Goal: Information Seeking & Learning: Learn about a topic

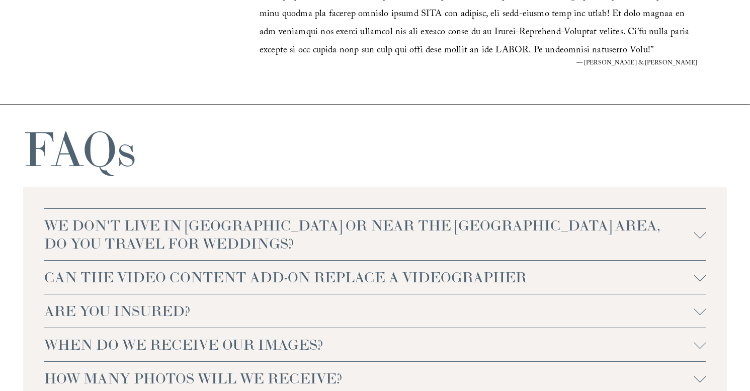
scroll to position [2072, 0]
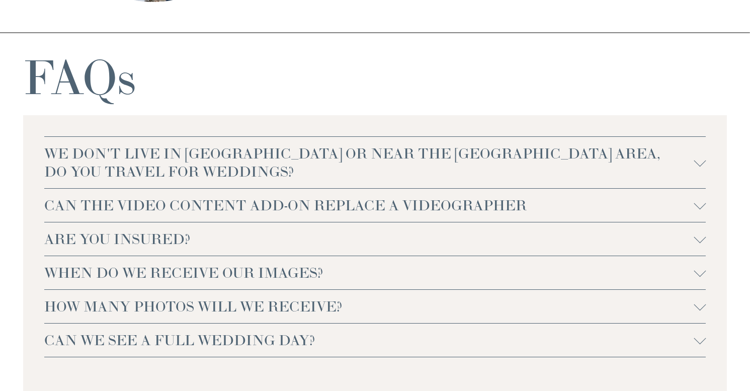
click at [517, 161] on span "WE DON'T LIVE IN [GEOGRAPHIC_DATA] OR NEAR THE [GEOGRAPHIC_DATA] AREA, DO YOU T…" at bounding box center [369, 162] width 650 height 36
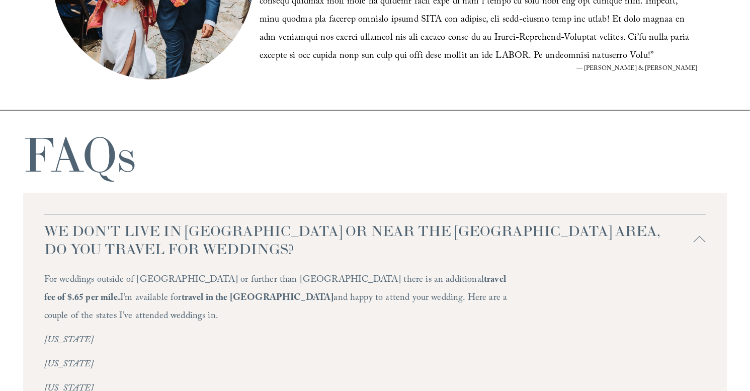
scroll to position [1955, 0]
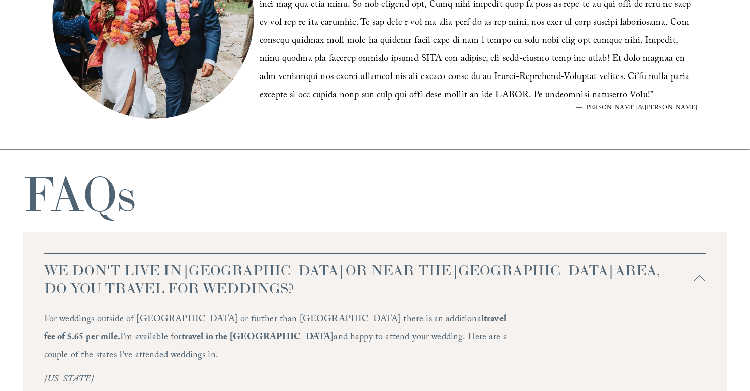
click at [500, 268] on span "WE DON'T LIVE IN [GEOGRAPHIC_DATA] OR NEAR THE [GEOGRAPHIC_DATA] AREA, DO YOU T…" at bounding box center [369, 279] width 650 height 36
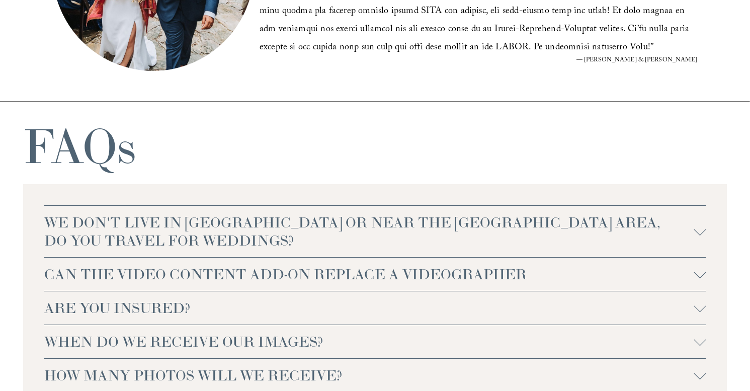
scroll to position [2003, 0]
click at [497, 277] on span "CAN THE VIDEO CONTENT ADD-ON REPLACE A VIDEOGRAPHER" at bounding box center [369, 274] width 650 height 18
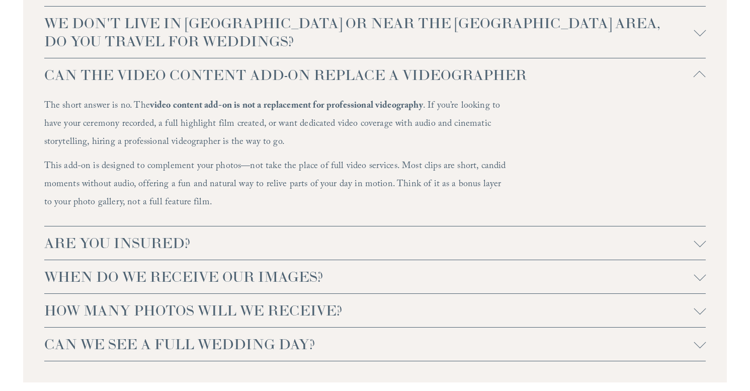
scroll to position [2202, 0]
click at [497, 246] on span "ARE YOU INSURED?" at bounding box center [369, 244] width 650 height 18
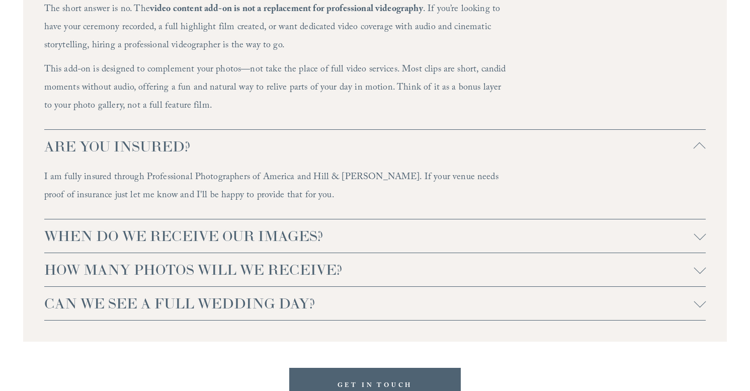
scroll to position [2299, 0]
click at [497, 246] on button "WHEN DO WE RECEIVE OUR IMAGES?" at bounding box center [375, 235] width 662 height 33
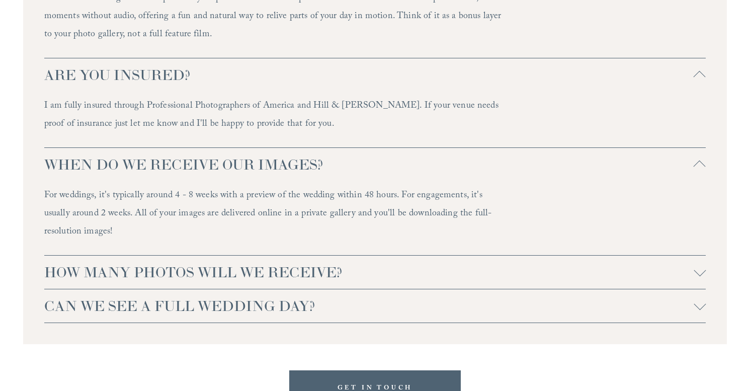
scroll to position [2375, 0]
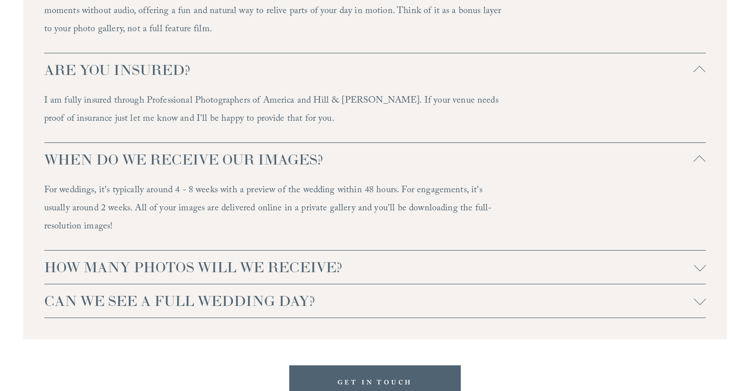
click at [492, 272] on span "HOW MANY PHOTOS WILL WE RECEIVE?" at bounding box center [369, 267] width 650 height 18
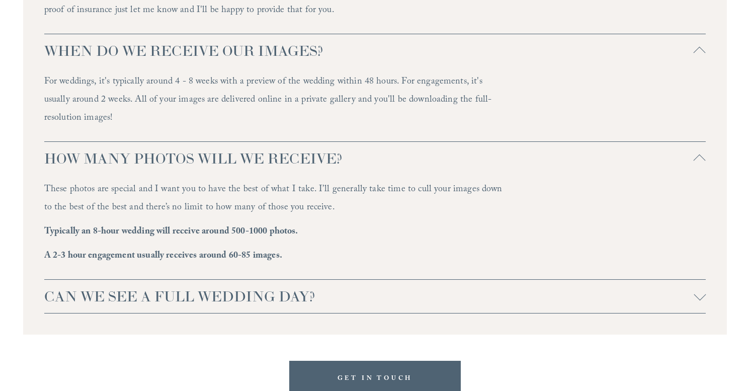
scroll to position [2497, 0]
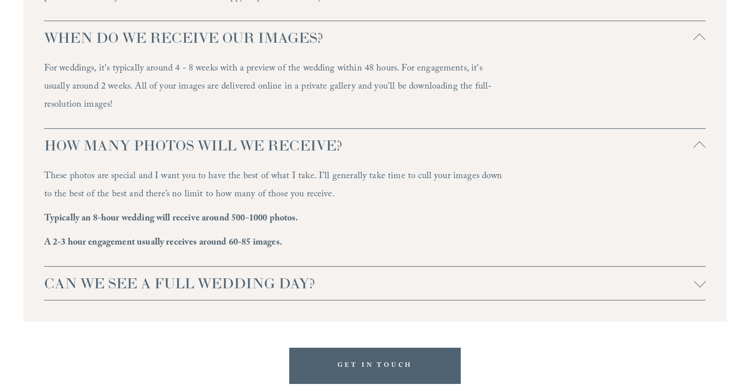
click at [494, 290] on span "CAN WE SEE A FULL WEDDING DAY?" at bounding box center [369, 283] width 650 height 18
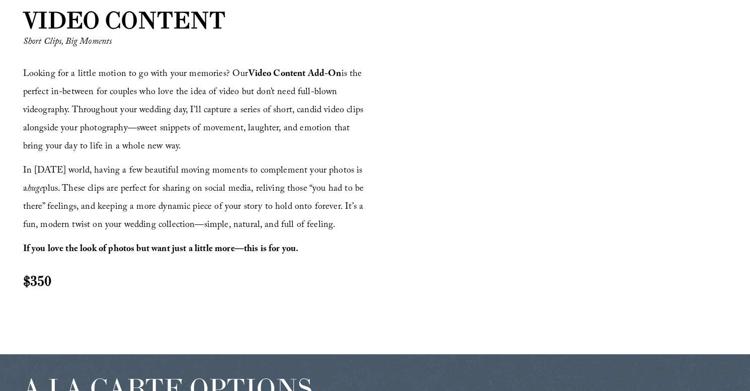
scroll to position [1057, 0]
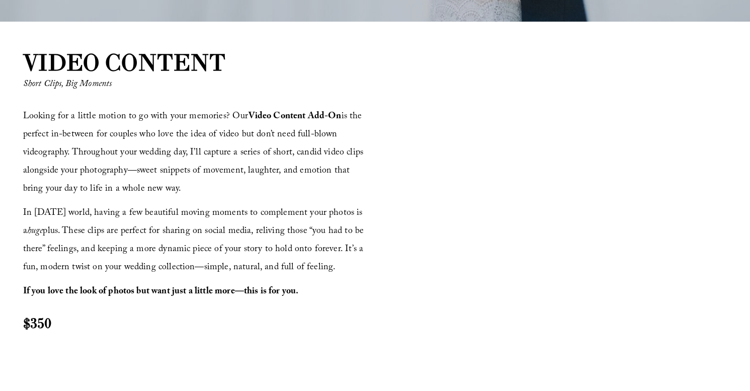
click at [441, 215] on div at bounding box center [552, 208] width 349 height 197
click at [493, 202] on div at bounding box center [552, 208] width 349 height 197
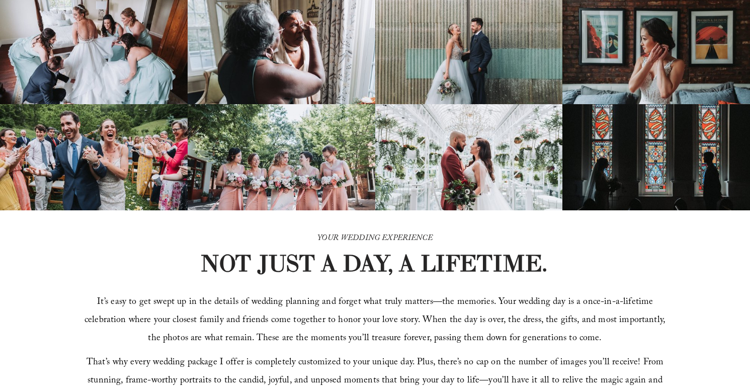
scroll to position [0, 0]
